Goal: Find specific page/section

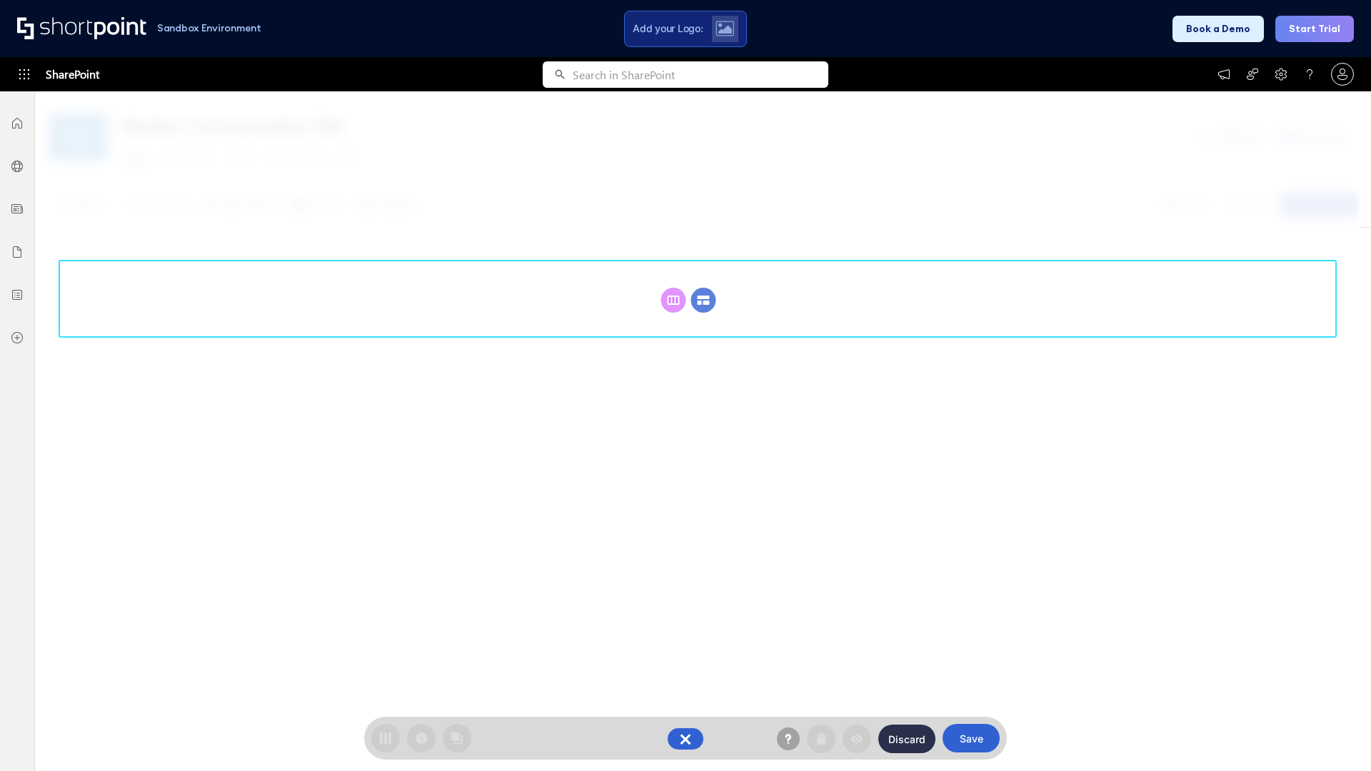
scroll to position [196, 0]
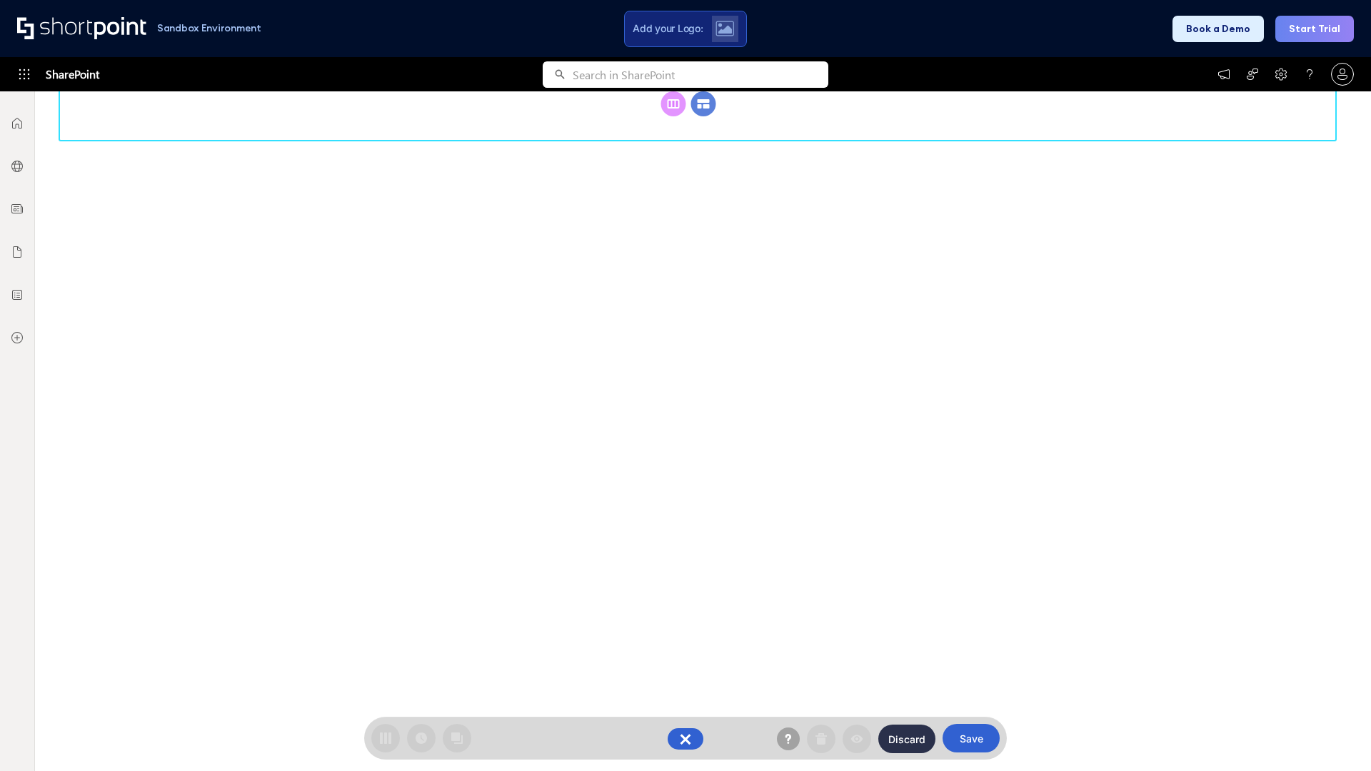
click at [704, 116] on circle at bounding box center [703, 103] width 25 height 25
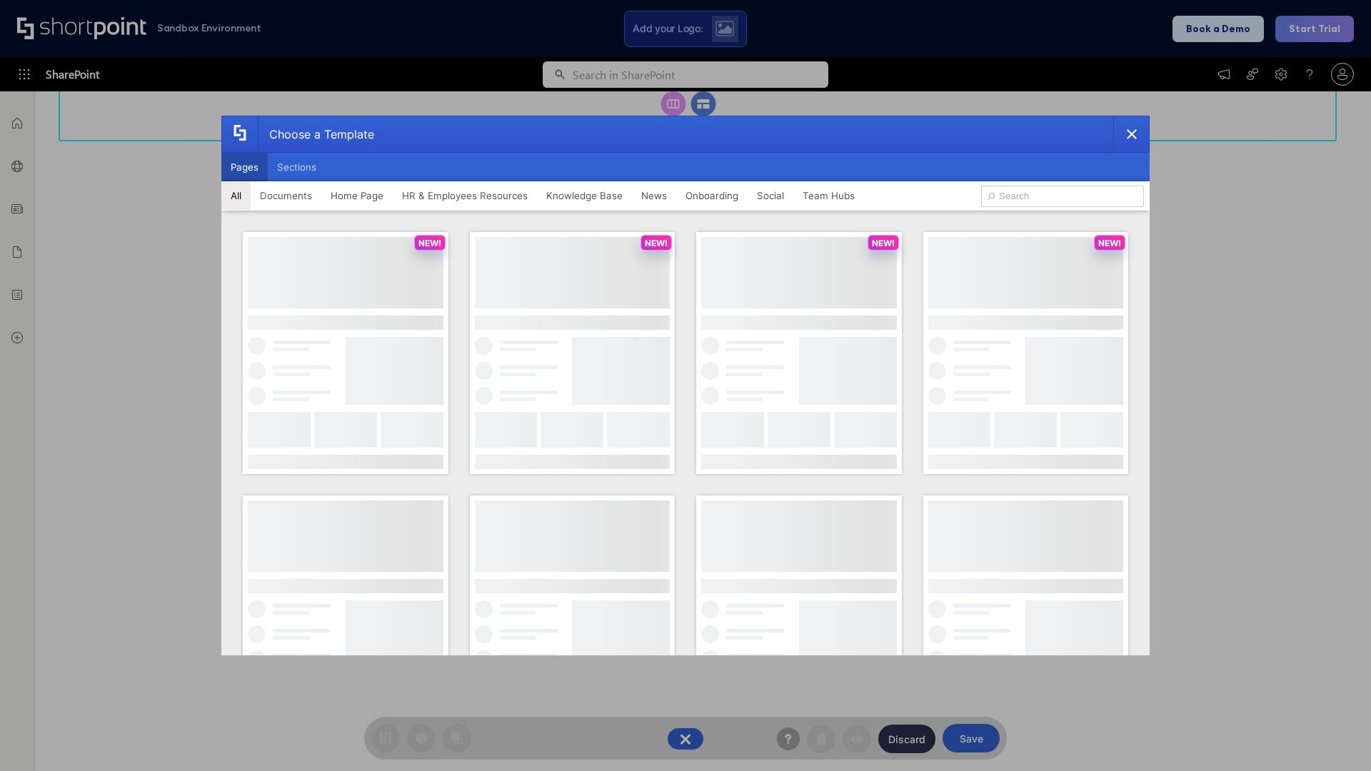
scroll to position [0, 0]
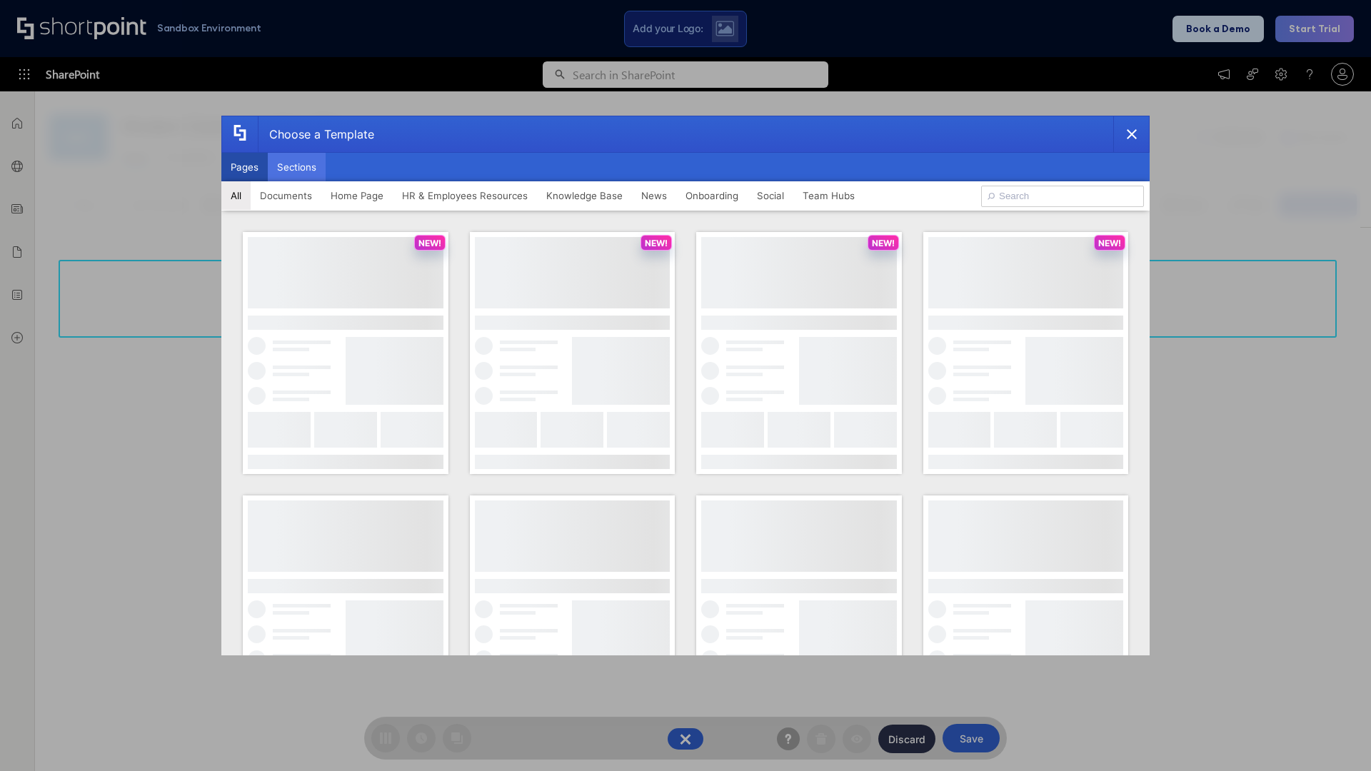
click at [296, 167] on button "Sections" at bounding box center [297, 167] width 58 height 29
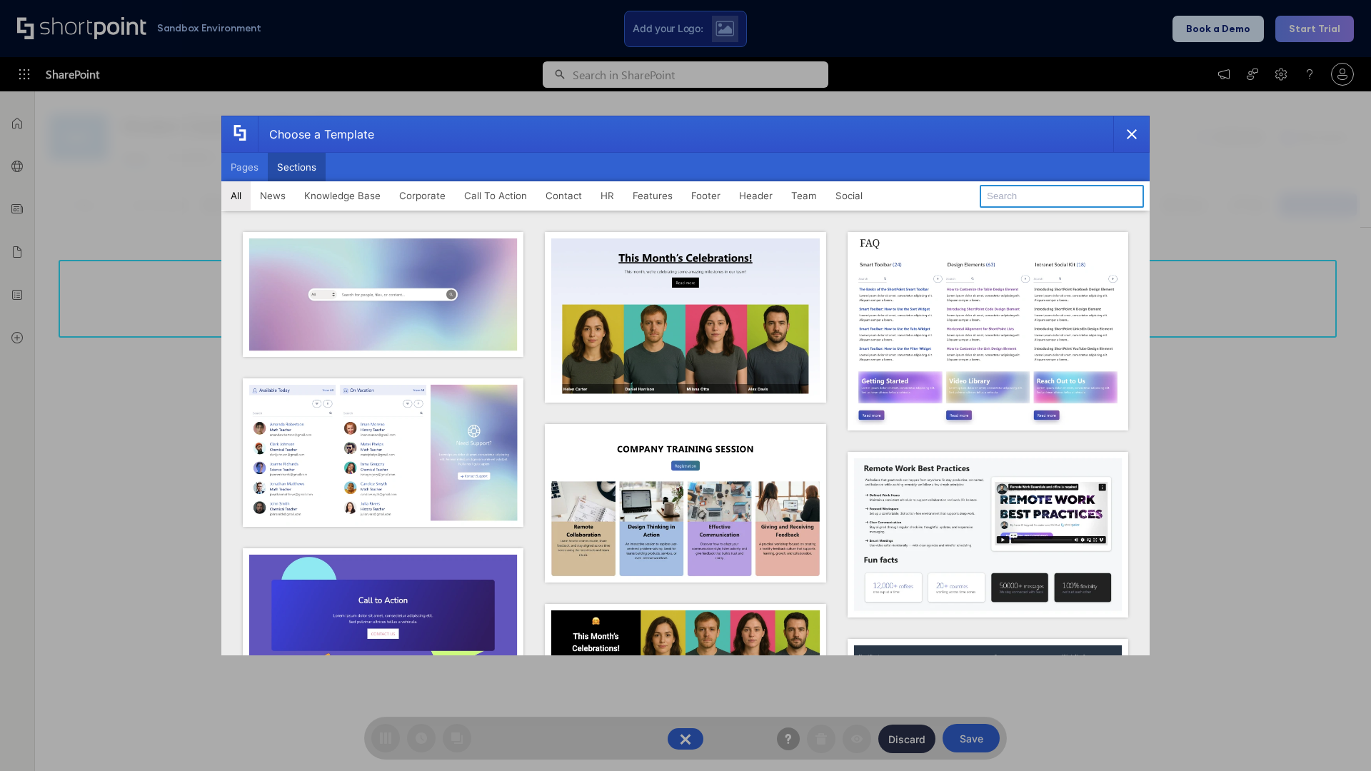
type input "Service Block 1"
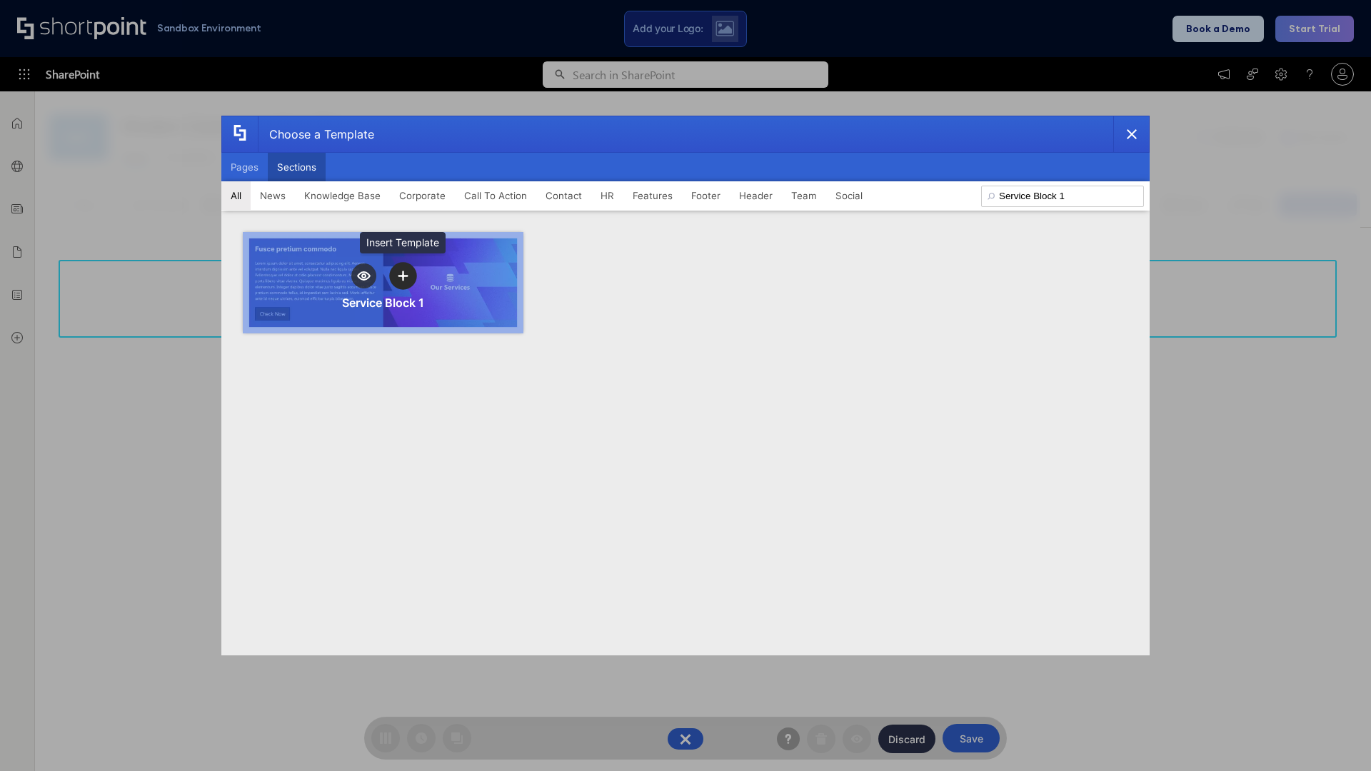
click at [403, 276] on icon "template selector" at bounding box center [403, 276] width 10 height 10
